Goal: Check status: Check status

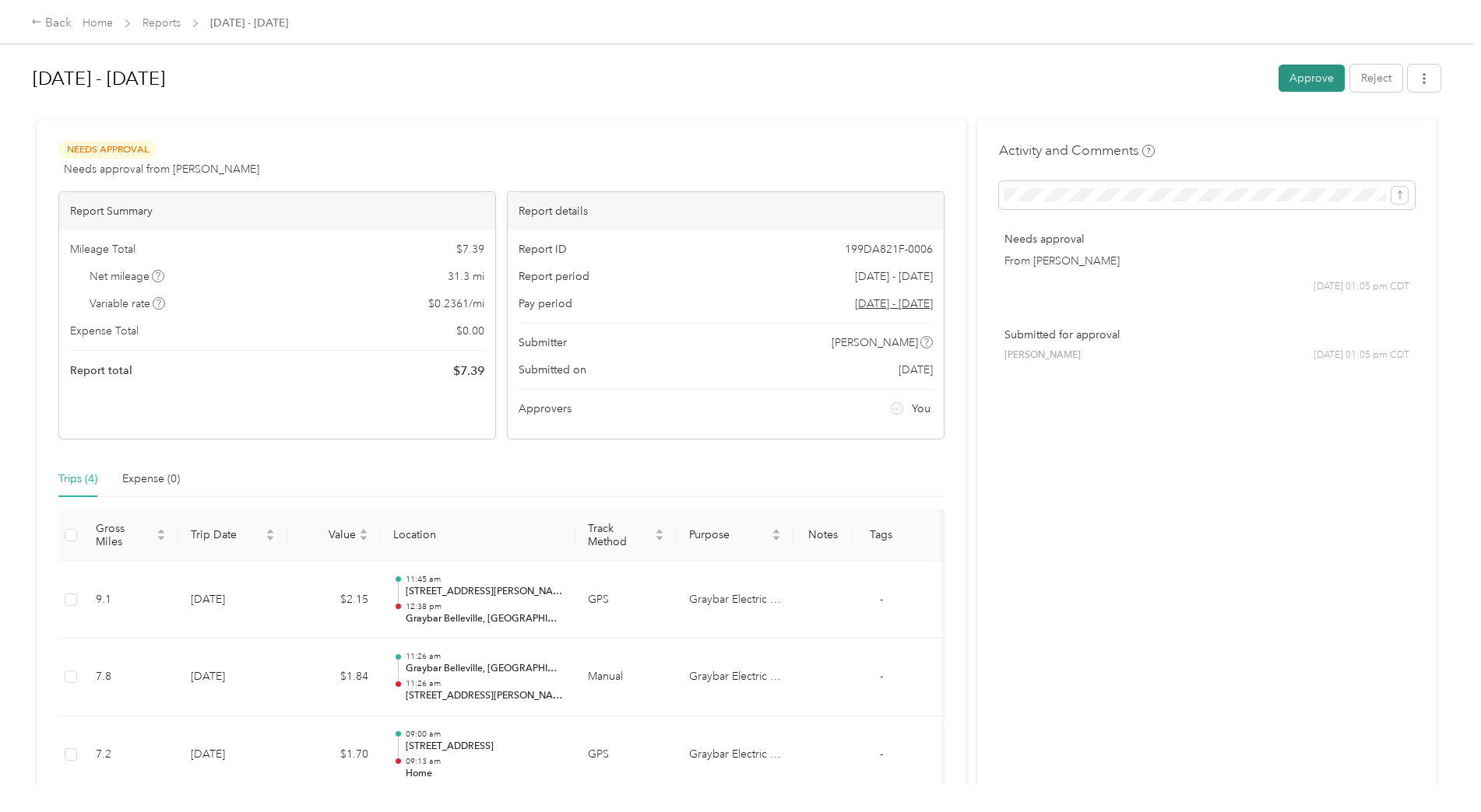
click at [1285, 73] on button "Approve" at bounding box center [1311, 78] width 66 height 28
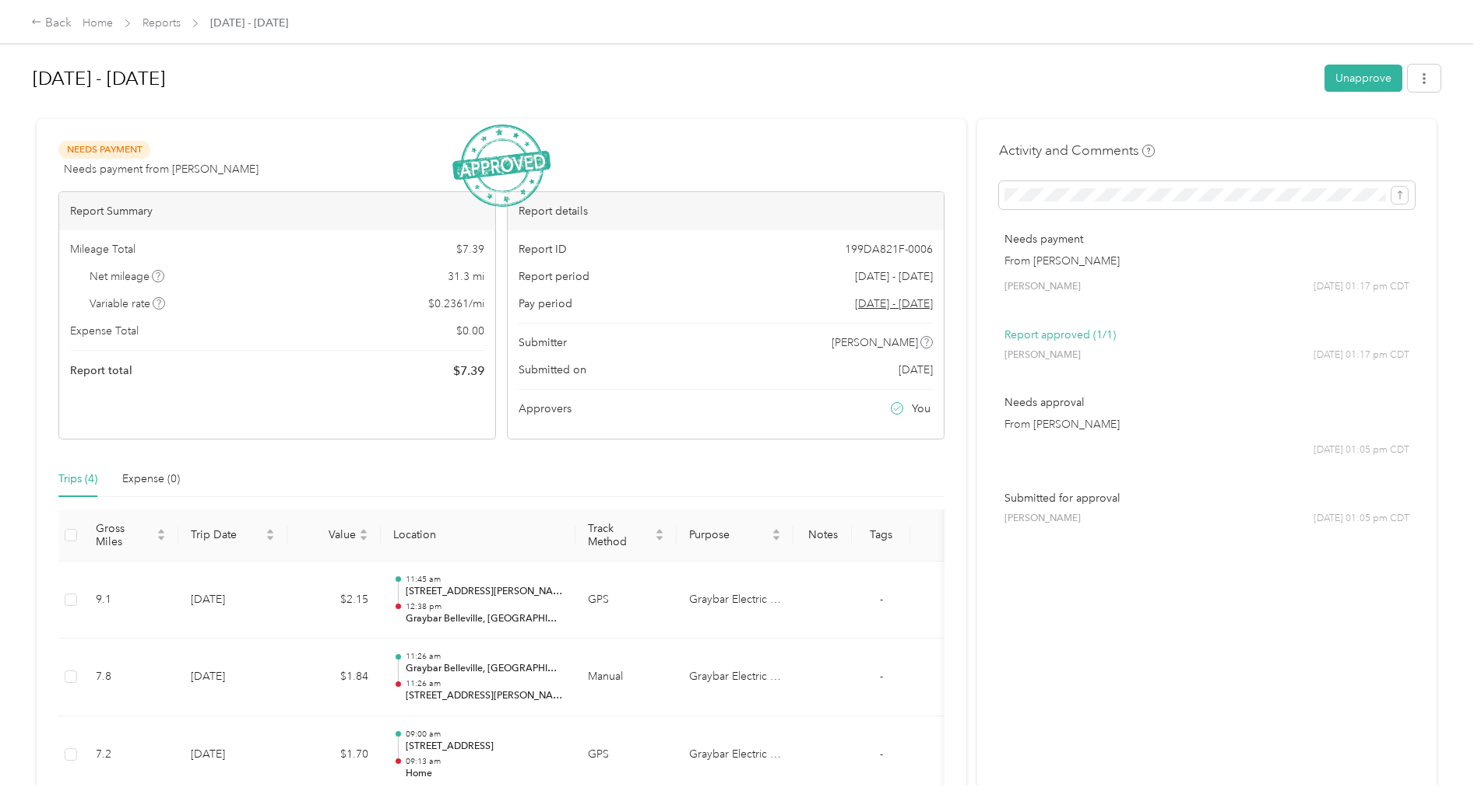
click at [903, 69] on h1 "[DATE] - [DATE]" at bounding box center [673, 79] width 1281 height 37
